Goal: Task Accomplishment & Management: Use online tool/utility

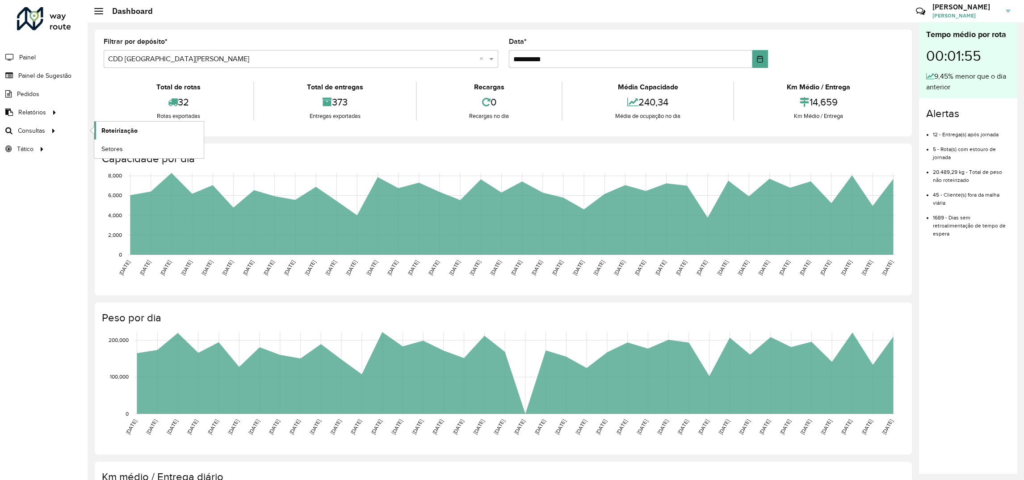
click at [124, 128] on span "Roteirização" at bounding box center [119, 130] width 36 height 9
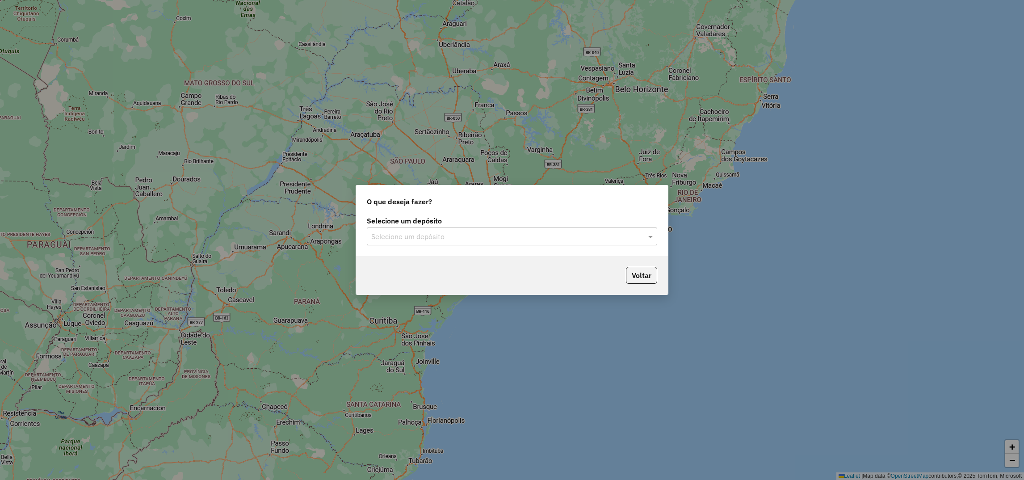
click at [425, 223] on label "Selecione um depósito" at bounding box center [512, 220] width 290 height 11
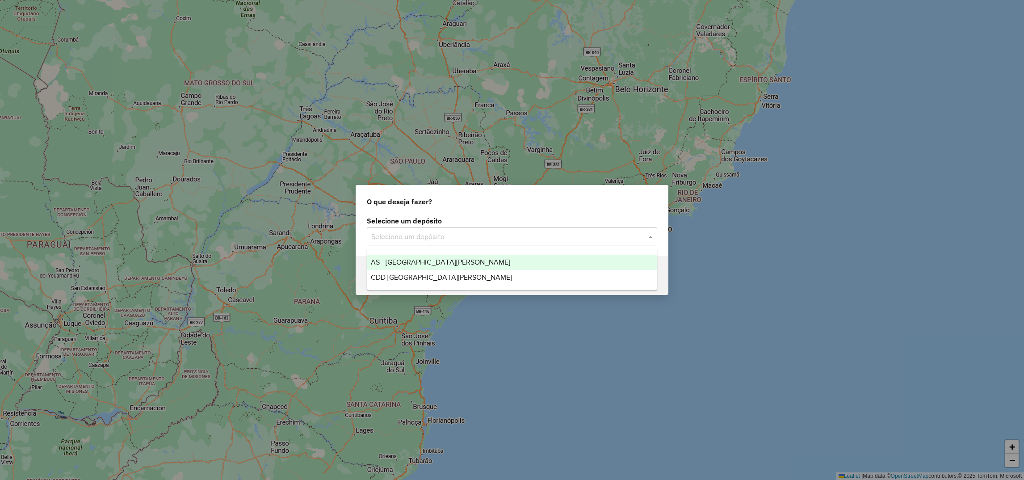
click at [419, 239] on input "text" at bounding box center [503, 236] width 264 height 11
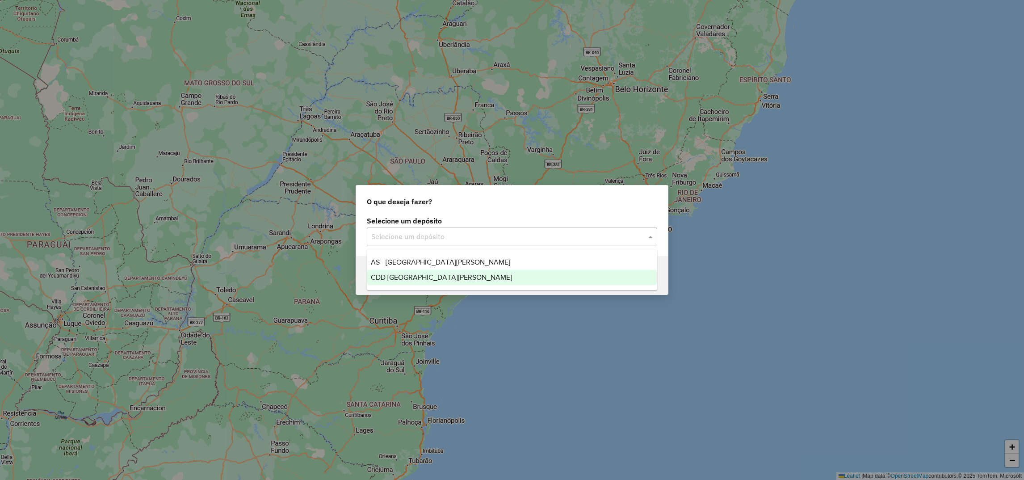
click at [395, 277] on span "CDD [GEOGRAPHIC_DATA][PERSON_NAME]" at bounding box center [441, 277] width 141 height 8
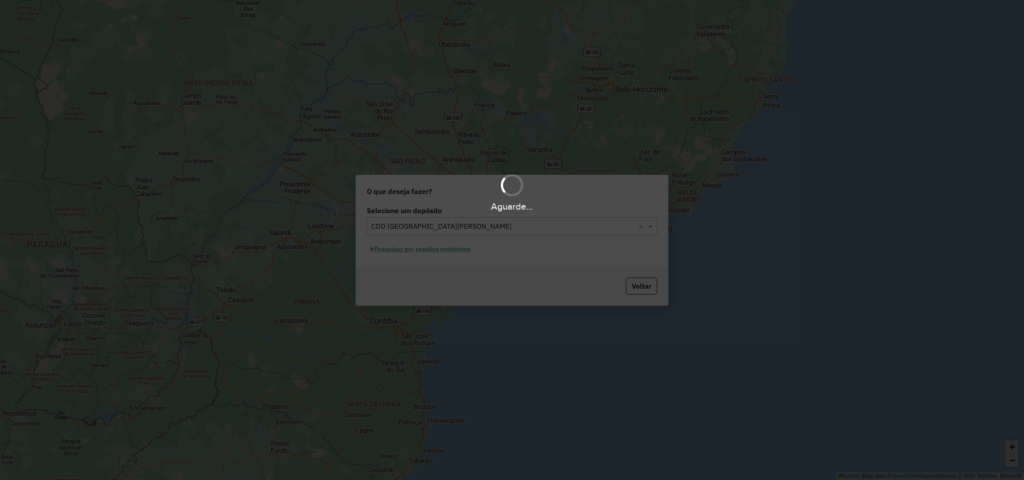
click at [395, 244] on div "Aguarde..." at bounding box center [512, 240] width 1024 height 480
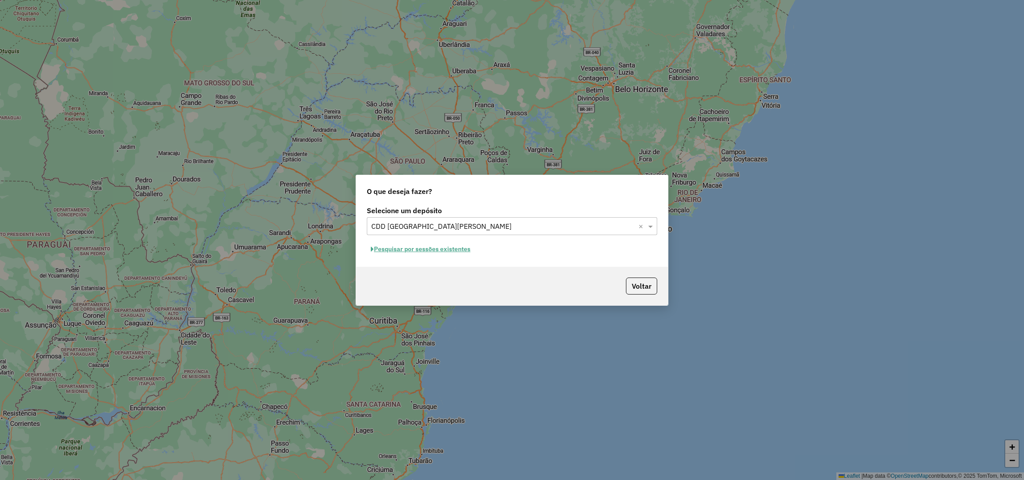
click at [397, 251] on button "Pesquisar por sessões existentes" at bounding box center [421, 249] width 108 height 14
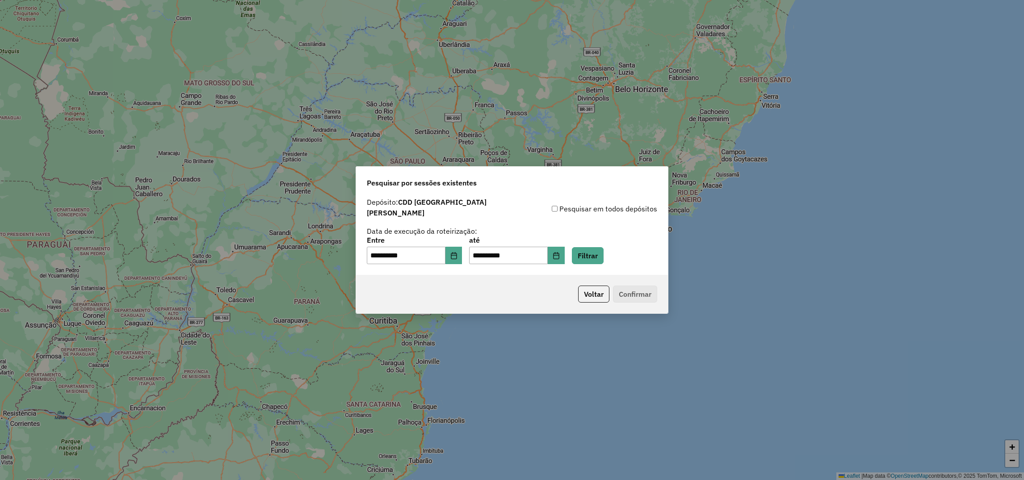
click at [615, 242] on div "**********" at bounding box center [512, 251] width 290 height 28
click at [603, 248] on button "Filtrar" at bounding box center [588, 255] width 32 height 17
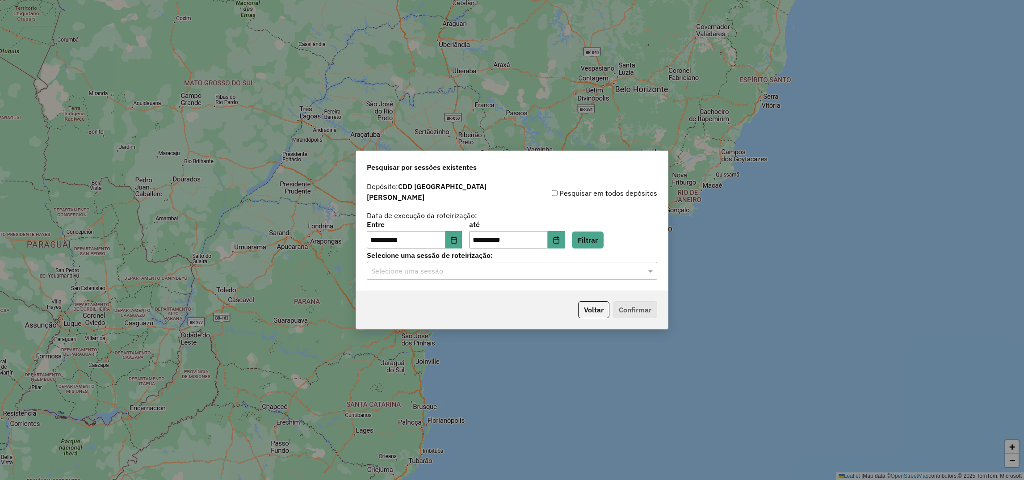
click at [393, 267] on input "text" at bounding box center [503, 271] width 264 height 11
drag, startPoint x: 384, startPoint y: 289, endPoint x: 398, endPoint y: 295, distance: 16.0
click at [384, 290] on span "1294776 - 15/10/2025 18:18 (Rota | AS)" at bounding box center [422, 293] width 102 height 8
click at [648, 301] on button "Confirmar" at bounding box center [635, 309] width 44 height 17
click at [638, 305] on button "Confirmar" at bounding box center [635, 309] width 44 height 17
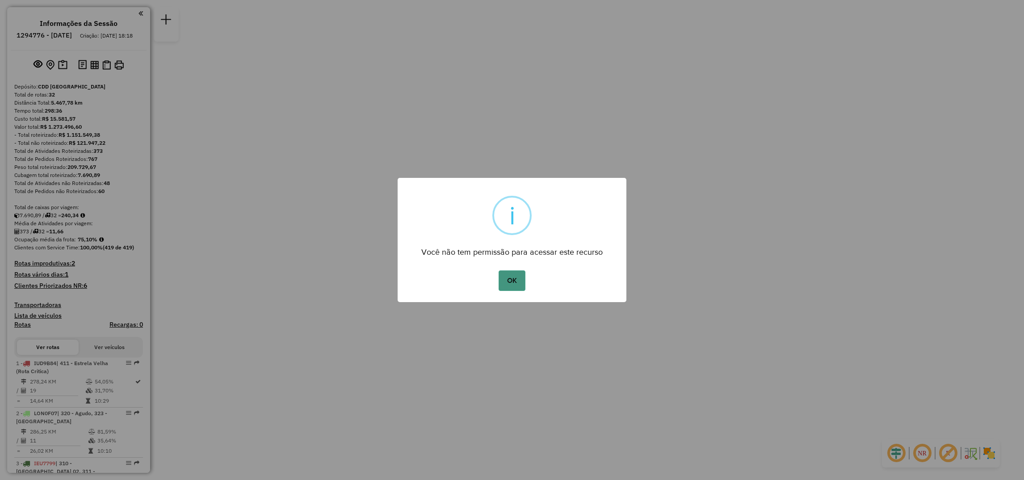
click at [521, 278] on button "OK" at bounding box center [511, 280] width 26 height 21
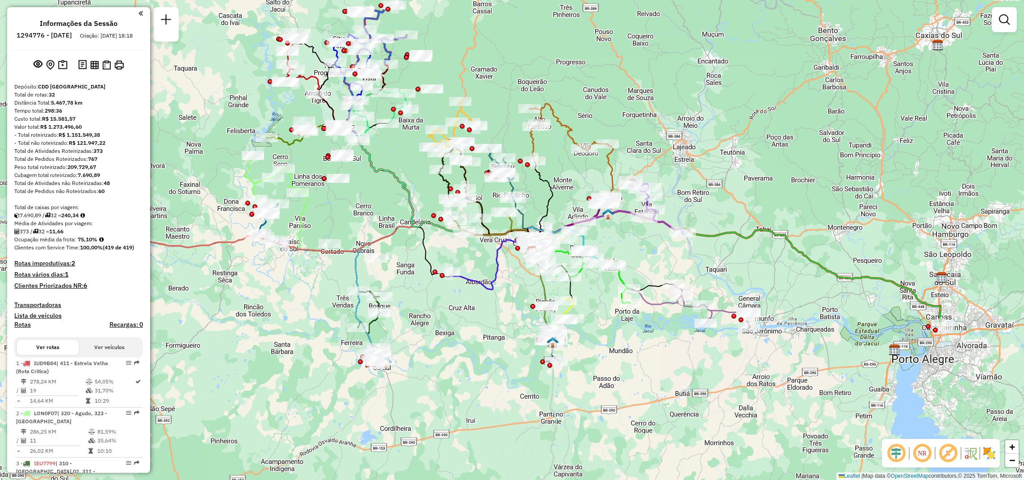
drag, startPoint x: 339, startPoint y: 183, endPoint x: 360, endPoint y: 195, distance: 23.8
click at [360, 195] on div "Janela de atendimento Grade de atendimento Capacidade Transportadoras Veículos …" at bounding box center [512, 240] width 1024 height 480
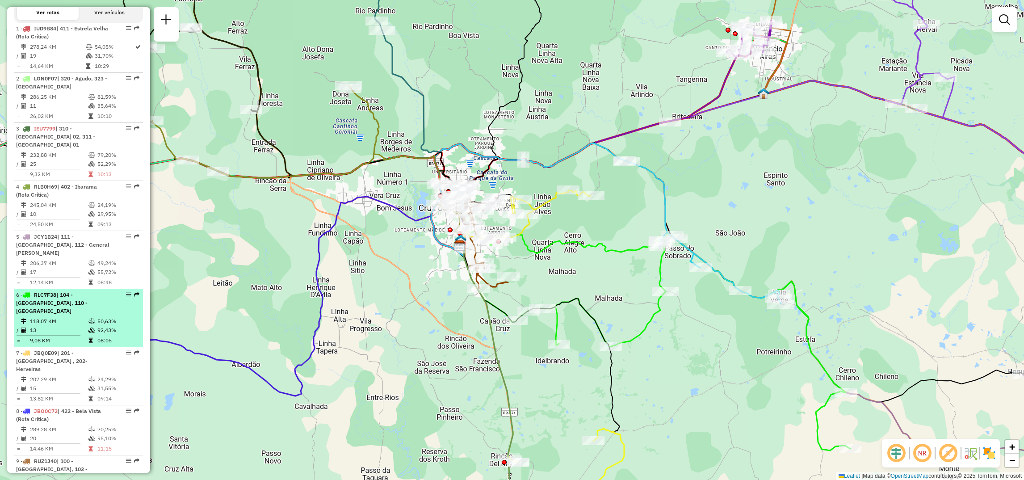
scroll to position [402, 0]
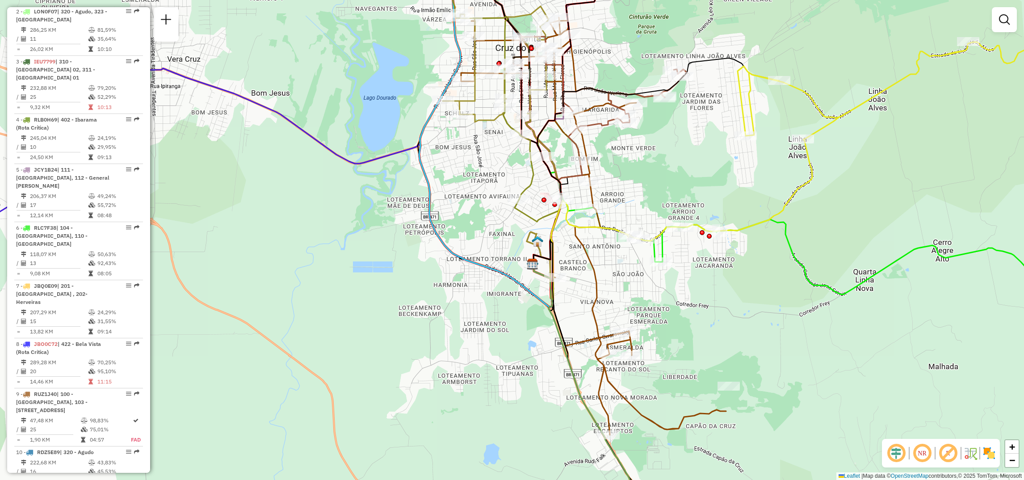
click at [528, 100] on icon at bounding box center [496, 71] width 106 height 130
select select "**********"
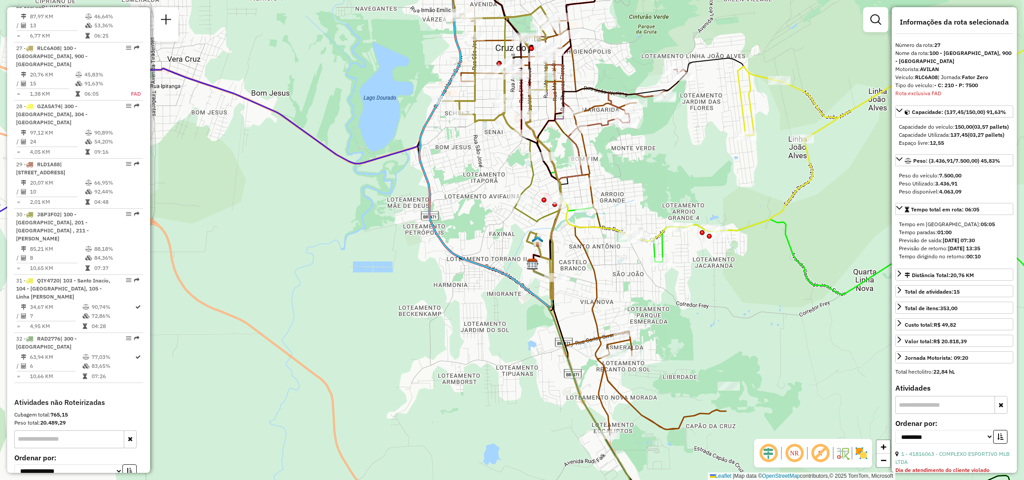
scroll to position [1653, 0]
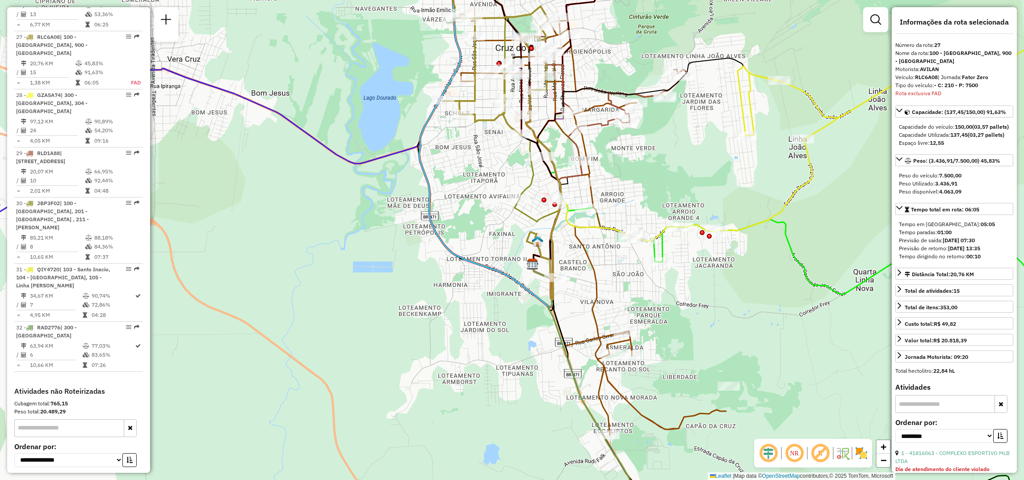
click at [739, 103] on icon at bounding box center [842, 141] width 429 height 199
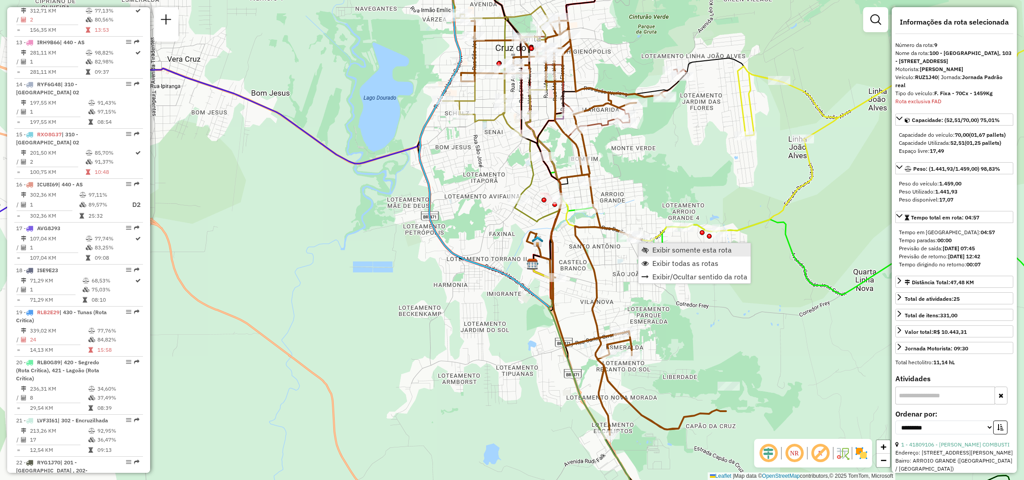
scroll to position [758, 0]
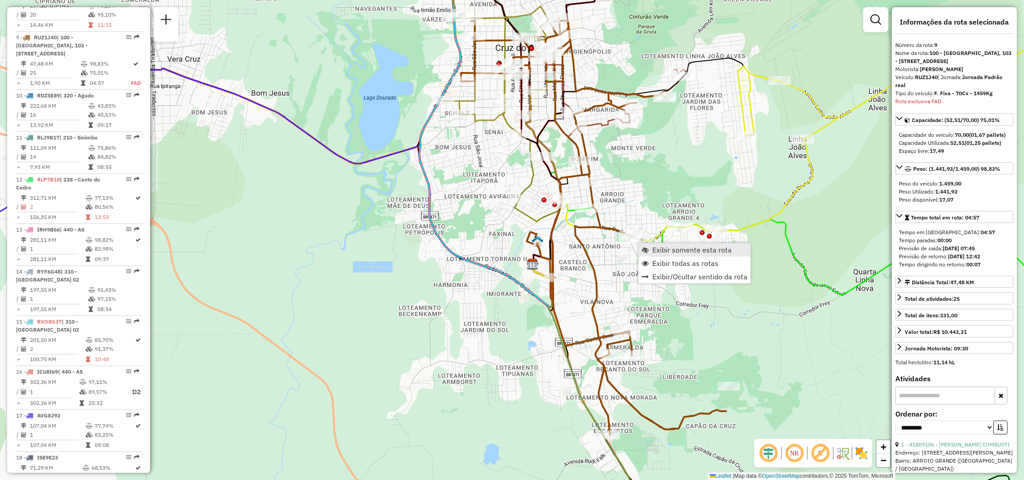
click at [650, 245] on link "Exibir somente esta rota" at bounding box center [694, 249] width 112 height 13
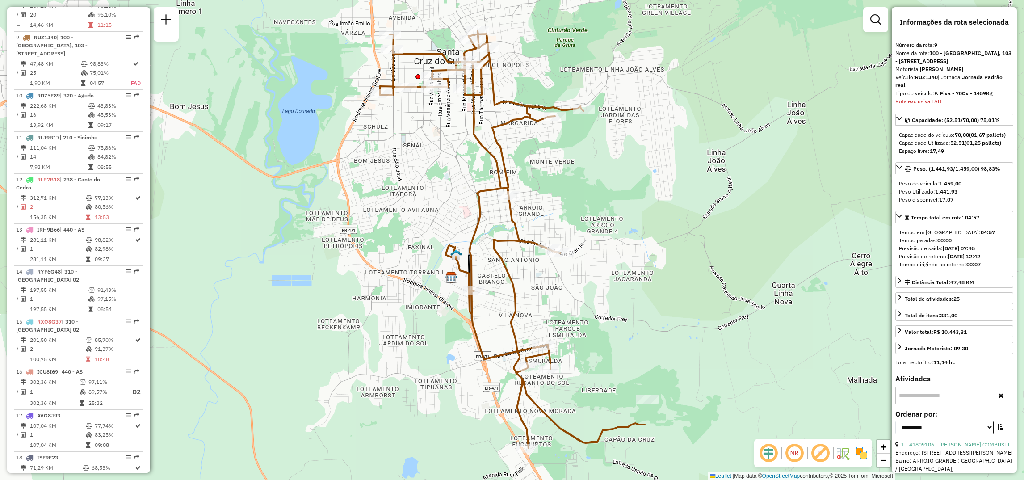
drag, startPoint x: 707, startPoint y: 275, endPoint x: 385, endPoint y: 280, distance: 322.1
click at [385, 280] on div "Janela de atendimento Grade de atendimento Capacidade Transportadoras Veículos …" at bounding box center [512, 240] width 1024 height 480
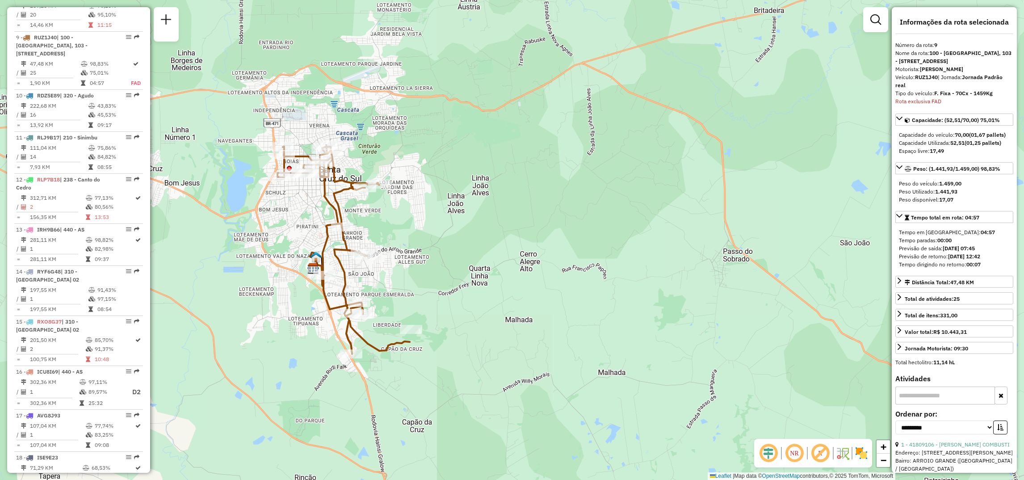
drag, startPoint x: 411, startPoint y: 269, endPoint x: 440, endPoint y: 265, distance: 29.3
click at [440, 265] on div "Janela de atendimento Grade de atendimento Capacidade Transportadoras Veículos …" at bounding box center [512, 240] width 1024 height 480
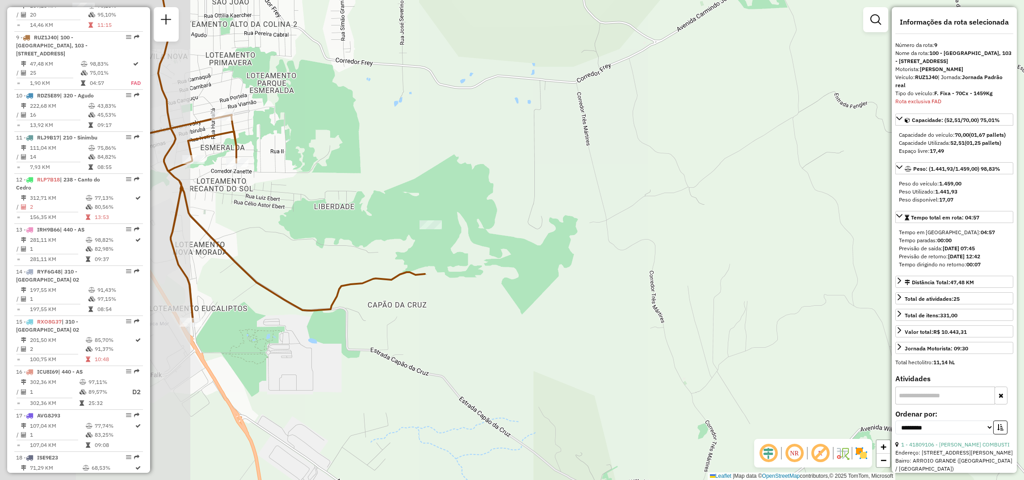
drag, startPoint x: 355, startPoint y: 363, endPoint x: 540, endPoint y: 409, distance: 190.4
click at [539, 409] on div "Janela de atendimento Grade de atendimento Capacidade Transportadoras Veículos …" at bounding box center [512, 240] width 1024 height 480
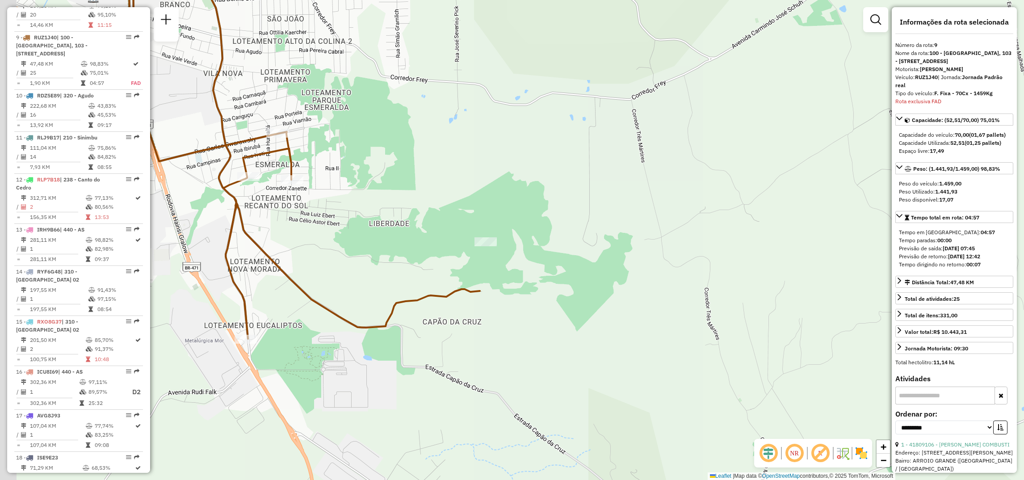
drag, startPoint x: 452, startPoint y: 365, endPoint x: 506, endPoint y: 382, distance: 56.2
click at [506, 382] on div "Janela de atendimento Grade de atendimento Capacidade Transportadoras Veículos …" at bounding box center [512, 240] width 1024 height 480
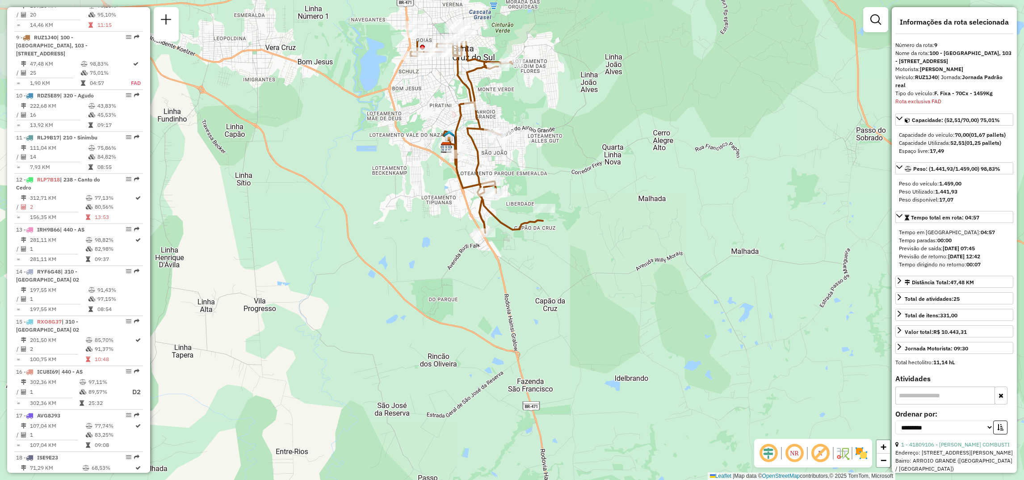
drag, startPoint x: 572, startPoint y: 90, endPoint x: 582, endPoint y: 176, distance: 86.4
click at [582, 176] on div "Janela de atendimento Grade de atendimento Capacidade Transportadoras Veículos …" at bounding box center [512, 240] width 1024 height 480
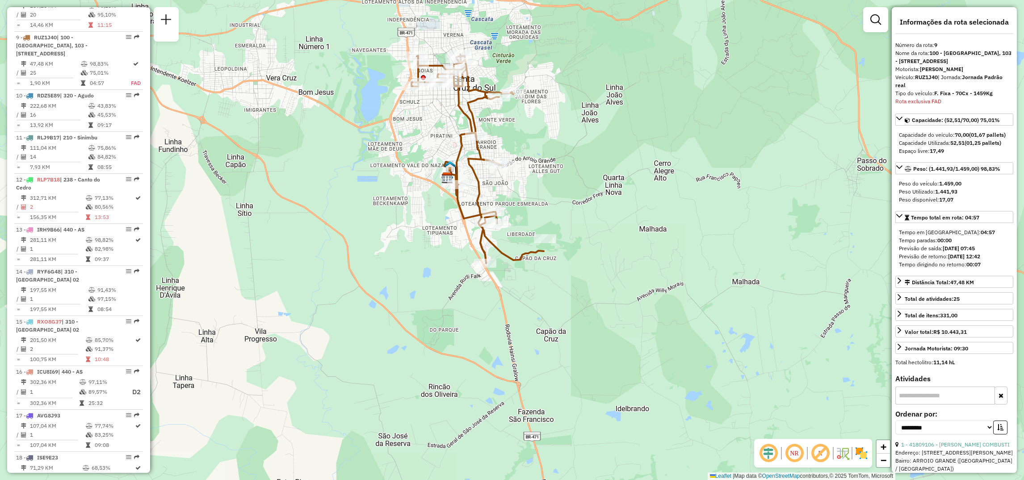
drag, startPoint x: 589, startPoint y: 105, endPoint x: 585, endPoint y: 125, distance: 20.0
click at [585, 125] on div "Janela de atendimento Grade de atendimento Capacidade Transportadoras Veículos …" at bounding box center [512, 240] width 1024 height 480
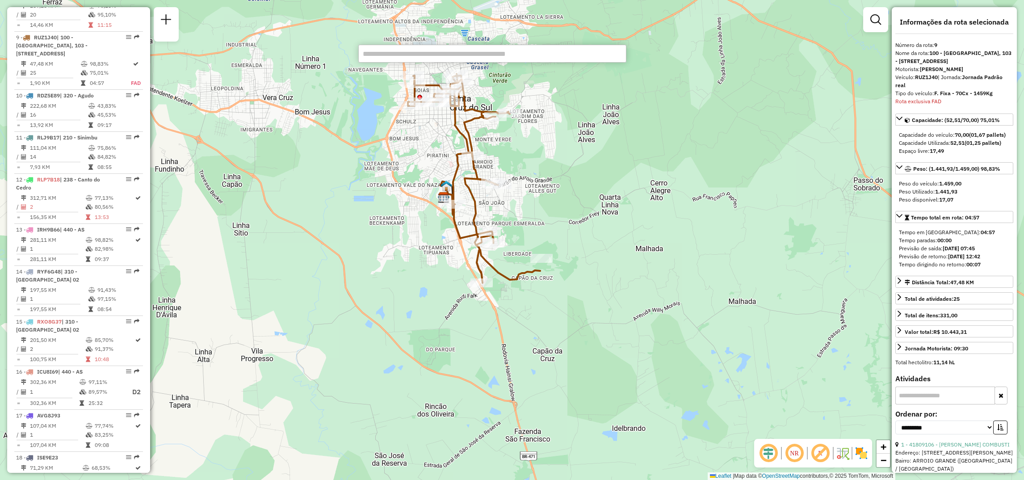
click at [589, 243] on div "Janela de atendimento Grade de atendimento Capacidade Transportadoras Veículos …" at bounding box center [512, 240] width 1024 height 480
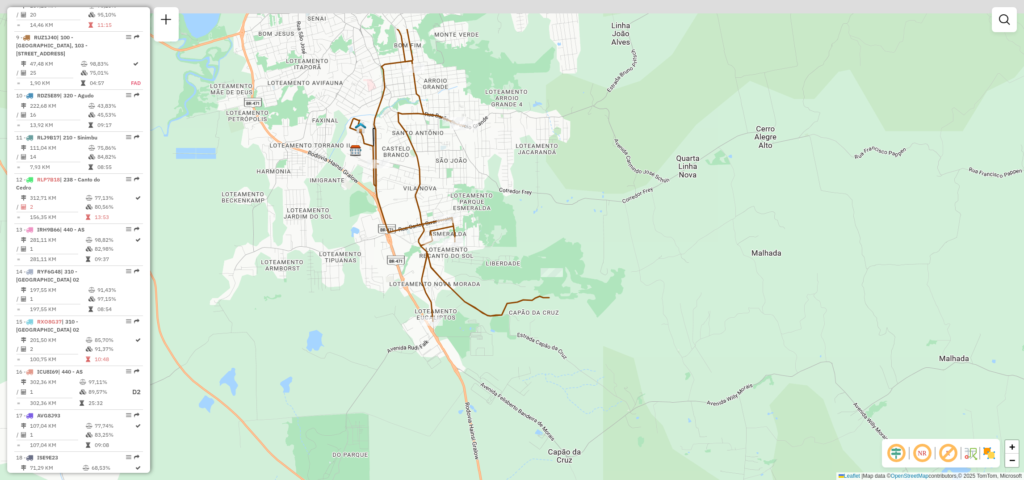
drag, startPoint x: 564, startPoint y: 255, endPoint x: 598, endPoint y: 343, distance: 93.9
click at [598, 343] on div "Janela de atendimento Grade de atendimento Capacidade Transportadoras Veículos …" at bounding box center [512, 240] width 1024 height 480
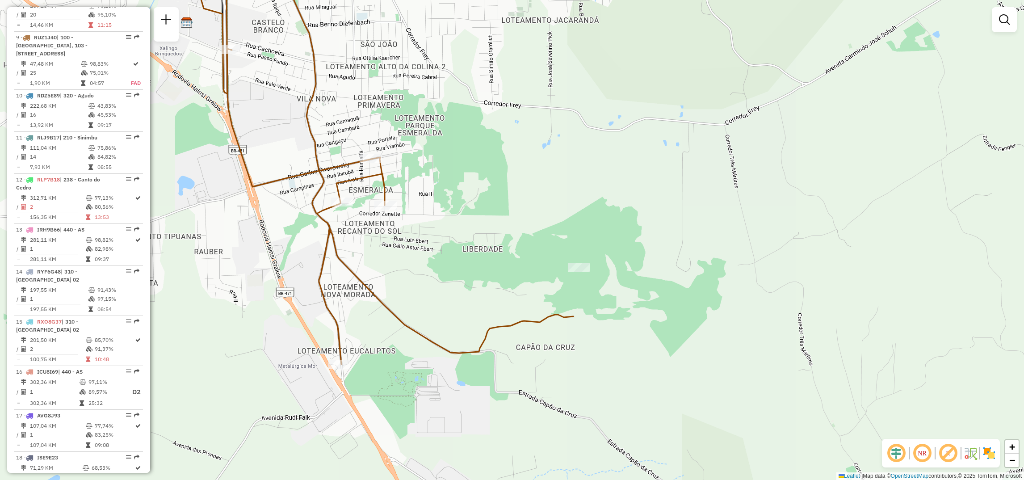
drag, startPoint x: 597, startPoint y: 301, endPoint x: 672, endPoint y: 364, distance: 98.0
click at [678, 360] on div "Janela de atendimento Grade de atendimento Capacidade Transportadoras Veículos …" at bounding box center [512, 240] width 1024 height 480
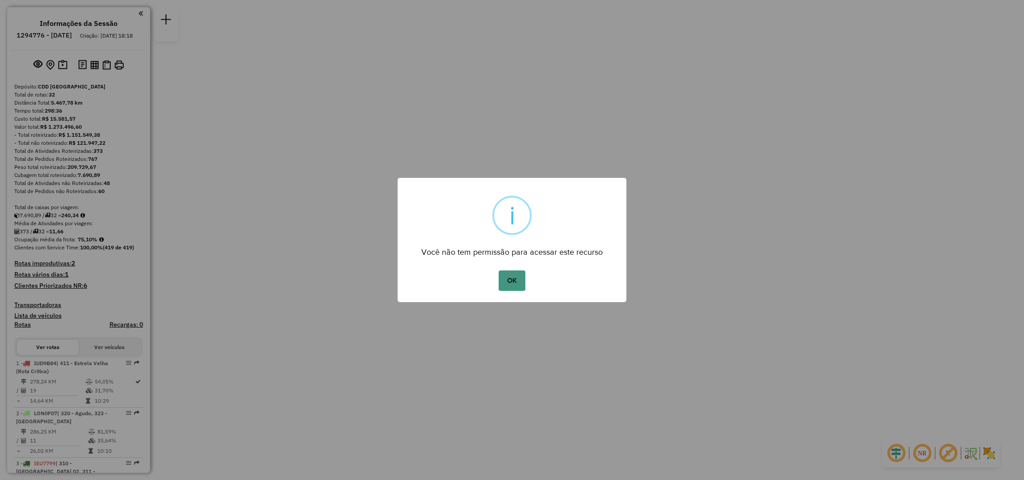
click at [513, 280] on button "OK" at bounding box center [511, 280] width 26 height 21
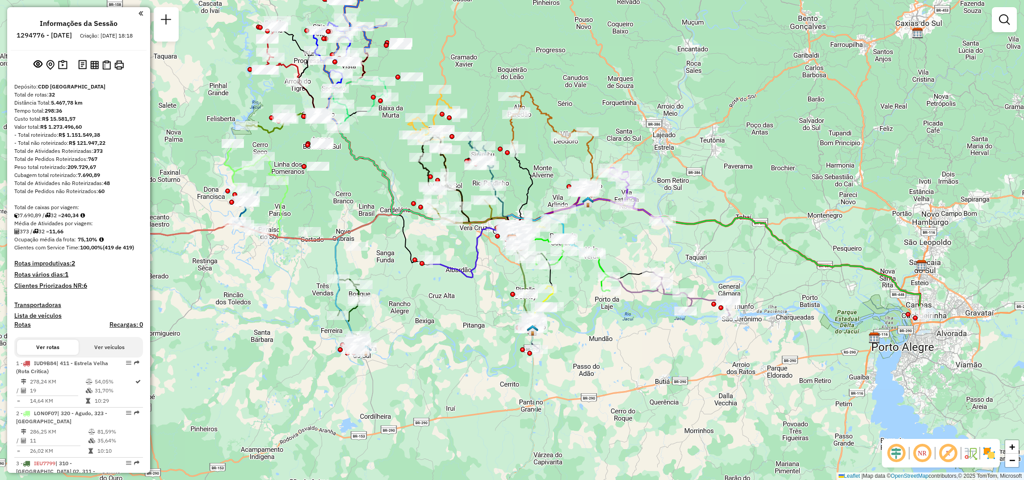
select select "**********"
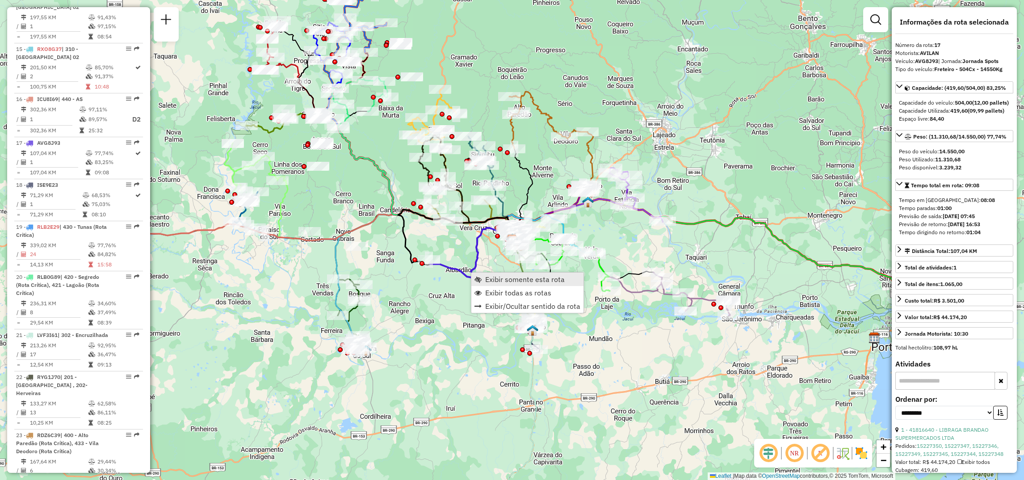
scroll to position [1145, 0]
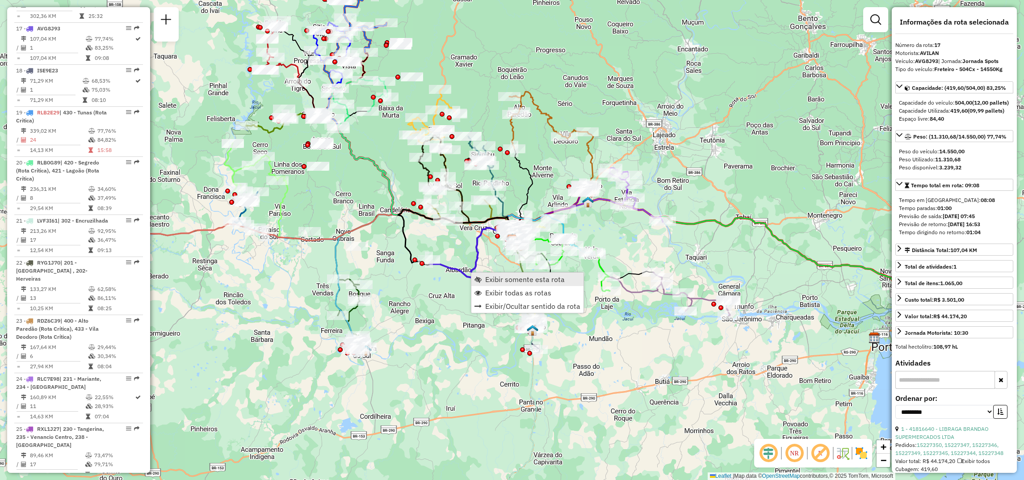
click at [481, 283] on link "Exibir somente esta rota" at bounding box center [527, 278] width 112 height 13
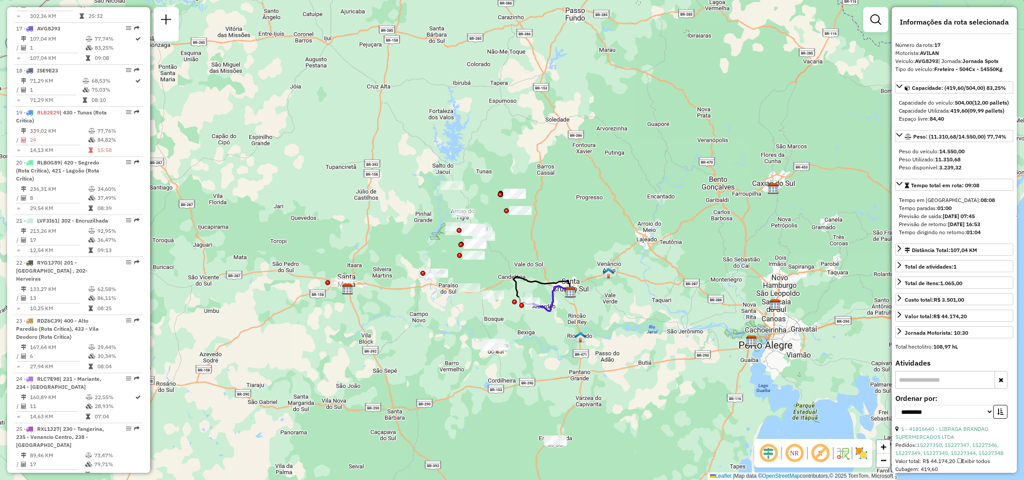
drag, startPoint x: 463, startPoint y: 315, endPoint x: 518, endPoint y: 307, distance: 55.0
click at [518, 307] on div "Janela de atendimento Grade de atendimento Capacidade Transportadoras Veículos …" at bounding box center [512, 240] width 1024 height 480
